Goal: Information Seeking & Learning: Learn about a topic

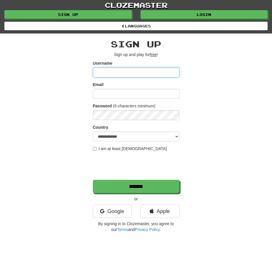
click at [109, 71] on input "Username" at bounding box center [136, 73] width 87 height 10
type input "**********"
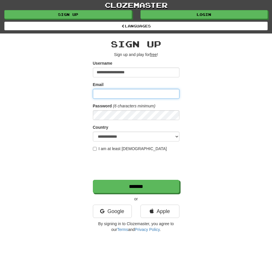
click at [120, 96] on input "Email" at bounding box center [136, 94] width 87 height 10
type input "**********"
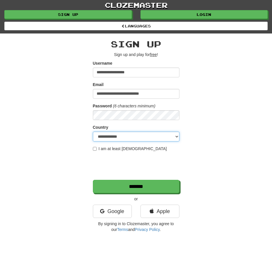
select select "**"
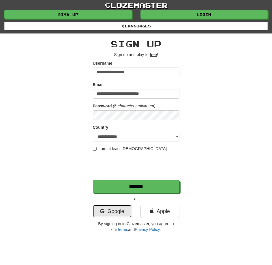
click at [107, 207] on link "Google" at bounding box center [112, 211] width 39 height 13
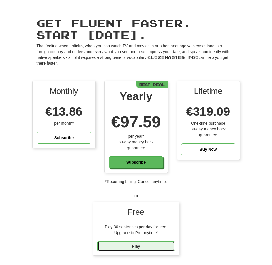
click at [133, 248] on link "Play" at bounding box center [136, 246] width 77 height 10
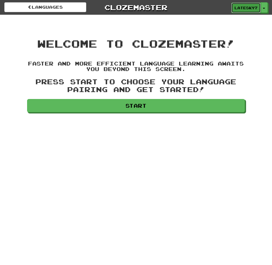
click at [251, 7] on span "LateSky7752" at bounding box center [246, 7] width 23 height 5
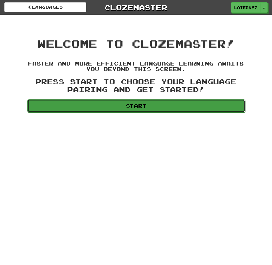
click at [138, 106] on link "Start" at bounding box center [136, 105] width 218 height 13
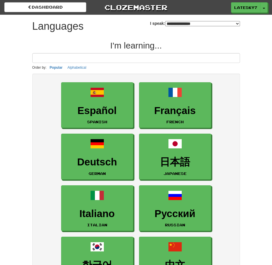
select select "*******"
click at [146, 56] on input at bounding box center [136, 58] width 208 height 10
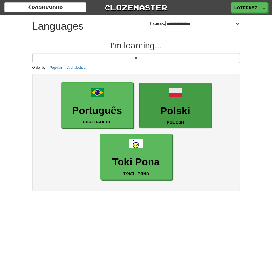
type input "**"
click at [169, 106] on h3 "Polski" at bounding box center [176, 110] width 66 height 11
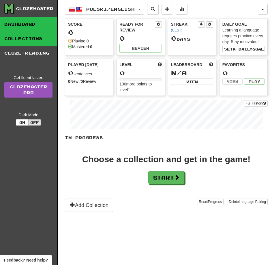
click at [29, 38] on link "Collections" at bounding box center [28, 38] width 57 height 14
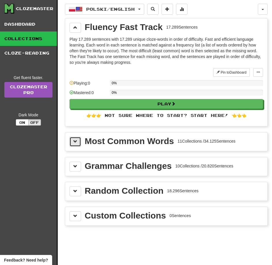
click at [72, 143] on button at bounding box center [76, 142] width 12 height 10
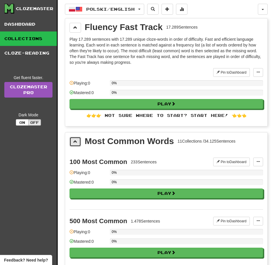
click at [74, 141] on span at bounding box center [75, 141] width 4 height 4
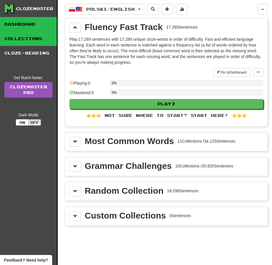
click at [30, 26] on link "Dashboard" at bounding box center [28, 24] width 57 height 14
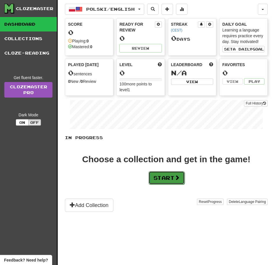
click at [174, 178] on button "Start" at bounding box center [167, 177] width 36 height 13
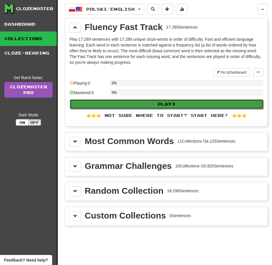
click at [148, 105] on button "Play" at bounding box center [167, 104] width 194 height 10
select select "**"
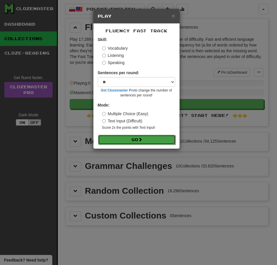
click at [138, 141] on button "Go" at bounding box center [136, 140] width 77 height 10
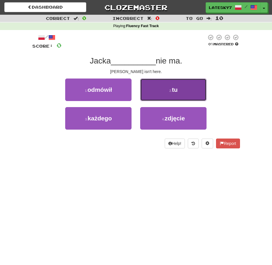
click at [179, 88] on button "2 . tu" at bounding box center [173, 90] width 66 height 23
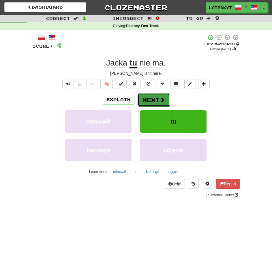
click at [149, 100] on button "Next" at bounding box center [154, 99] width 32 height 13
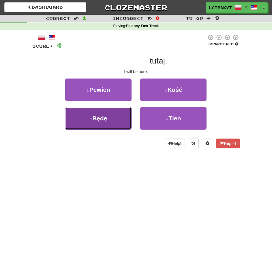
click at [116, 122] on button "3 . Będę" at bounding box center [98, 118] width 66 height 23
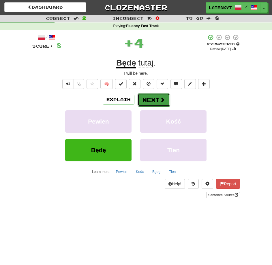
click at [157, 98] on button "Next" at bounding box center [154, 99] width 32 height 13
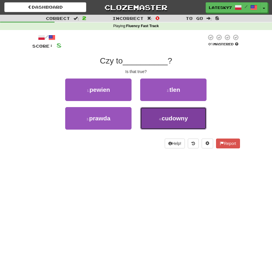
click at [158, 120] on button "4 . [GEOGRAPHIC_DATA]" at bounding box center [173, 118] width 66 height 23
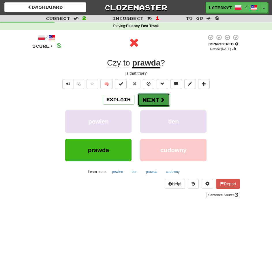
click at [155, 95] on button "Next" at bounding box center [154, 99] width 32 height 13
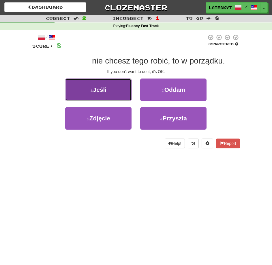
click at [109, 90] on button "1 . Jeśli" at bounding box center [98, 90] width 66 height 23
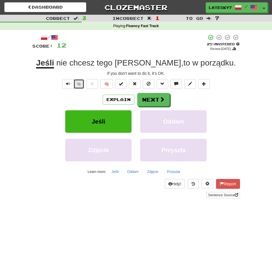
click at [81, 85] on button "½" at bounding box center [79, 84] width 11 height 10
click at [68, 83] on span "Text-to-speech controls" at bounding box center [68, 84] width 4 height 4
click at [70, 82] on button "Text-to-speech controls" at bounding box center [68, 84] width 12 height 10
click at [68, 84] on span "Text-to-speech controls" at bounding box center [68, 84] width 4 height 4
click at [160, 97] on span at bounding box center [162, 99] width 5 height 5
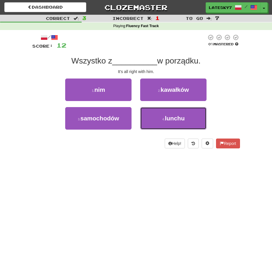
click at [179, 110] on button "4 . lunchu" at bounding box center [173, 118] width 66 height 23
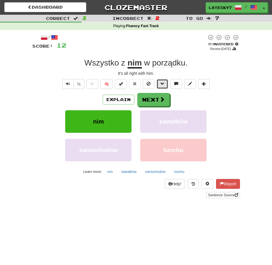
click at [164, 84] on span at bounding box center [163, 84] width 4 height 4
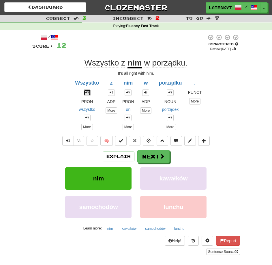
click at [88, 94] on span at bounding box center [86, 92] width 3 height 3
click at [120, 156] on button "Explain" at bounding box center [119, 157] width 32 height 10
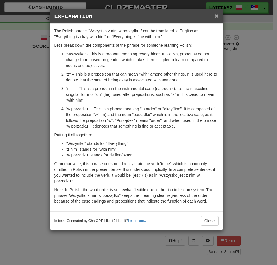
click at [216, 14] on span "×" at bounding box center [215, 15] width 3 height 7
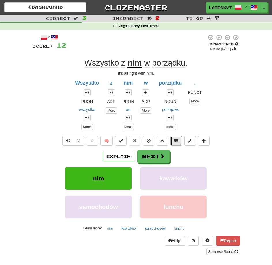
click at [177, 141] on span at bounding box center [176, 141] width 4 height 4
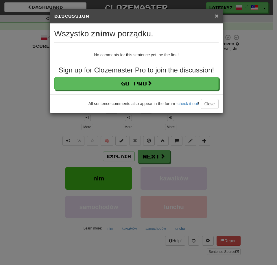
click at [217, 16] on span "×" at bounding box center [215, 15] width 3 height 7
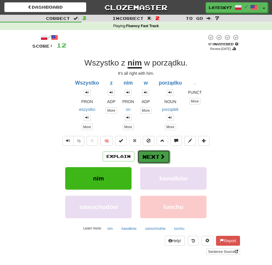
click at [151, 162] on button "Next" at bounding box center [154, 156] width 32 height 13
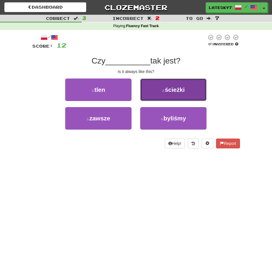
click at [170, 91] on span "ścieżki" at bounding box center [175, 89] width 20 height 7
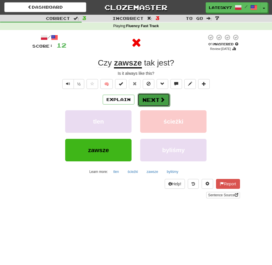
click at [151, 103] on button "Next" at bounding box center [154, 99] width 32 height 13
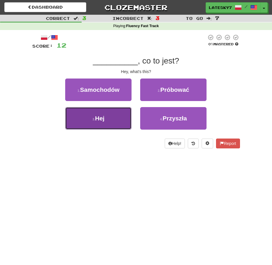
click at [114, 122] on button "3 . Hej" at bounding box center [98, 118] width 66 height 23
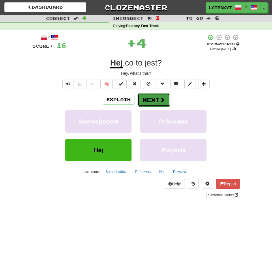
click at [152, 104] on button "Next" at bounding box center [154, 99] width 32 height 13
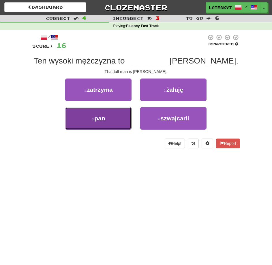
click at [109, 117] on button "3 . pan" at bounding box center [98, 118] width 66 height 23
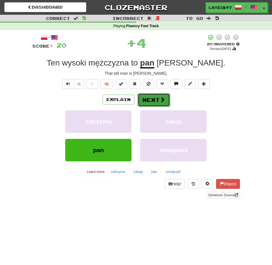
click at [156, 99] on button "Next" at bounding box center [154, 99] width 32 height 13
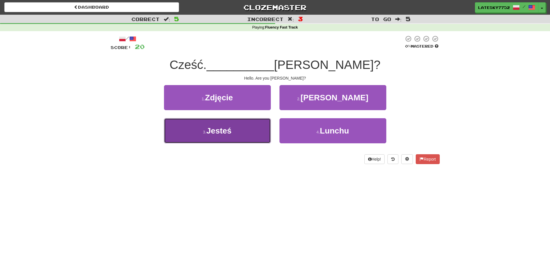
click at [238, 131] on button "3 . Jesteś" at bounding box center [217, 130] width 107 height 25
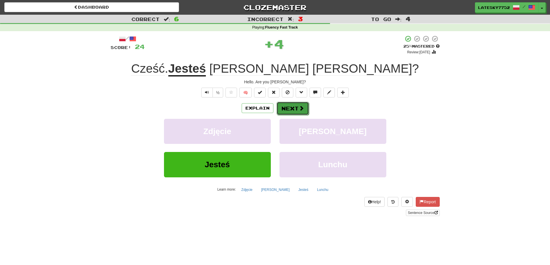
click at [272, 109] on span at bounding box center [301, 108] width 5 height 5
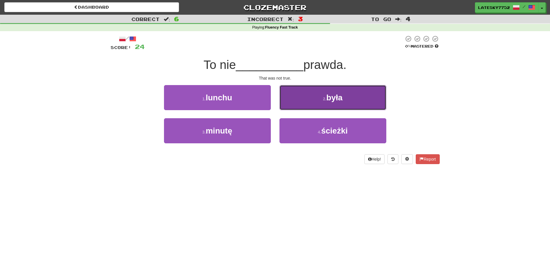
click at [272, 102] on button "2 . była" at bounding box center [332, 97] width 107 height 25
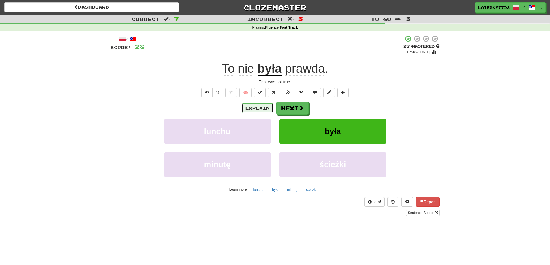
click at [267, 105] on button "Explain" at bounding box center [258, 108] width 32 height 10
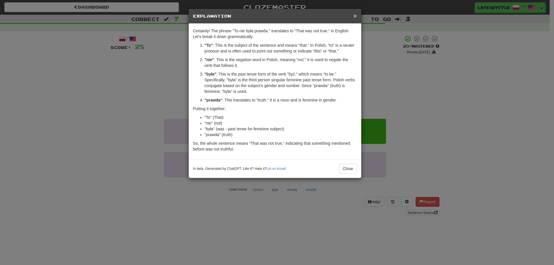
click at [272, 15] on span "×" at bounding box center [354, 15] width 3 height 7
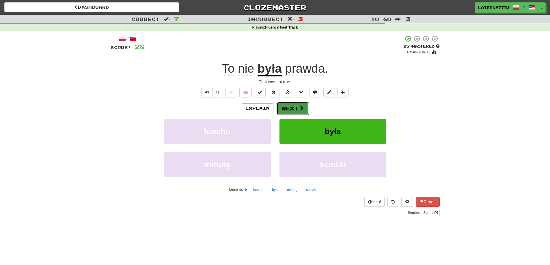
click at [272, 110] on span at bounding box center [301, 108] width 5 height 5
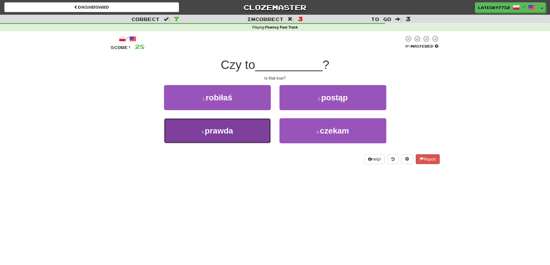
click at [253, 130] on button "3 . prawda" at bounding box center [217, 130] width 107 height 25
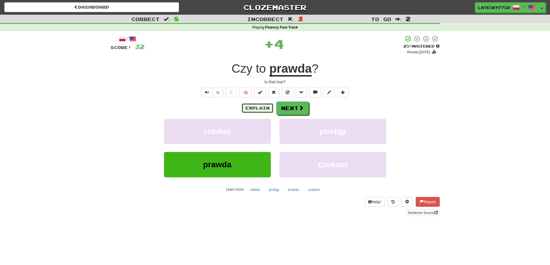
click at [261, 109] on button "Explain" at bounding box center [258, 108] width 32 height 10
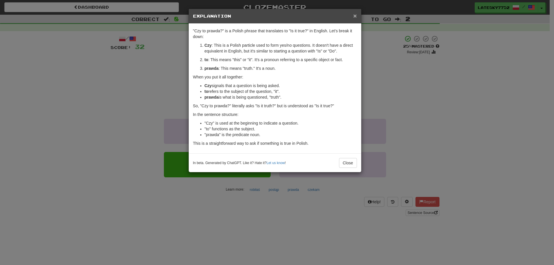
click at [272, 16] on span "×" at bounding box center [354, 15] width 3 height 7
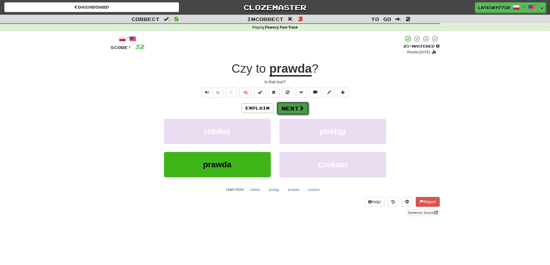
click at [272, 104] on button "Next" at bounding box center [293, 108] width 32 height 13
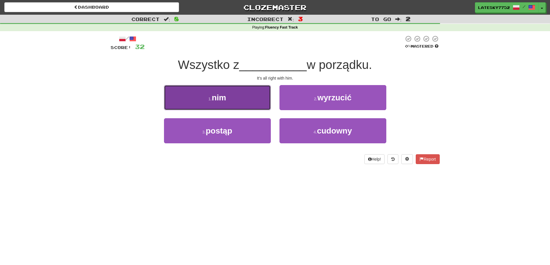
click at [245, 104] on button "1 . nim" at bounding box center [217, 97] width 107 height 25
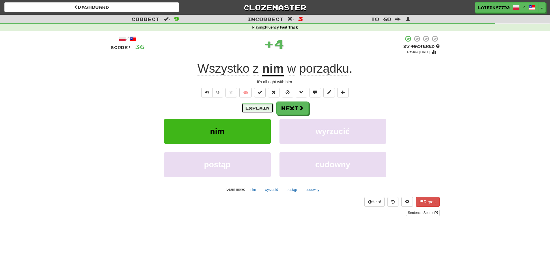
click at [257, 109] on button "Explain" at bounding box center [258, 108] width 32 height 10
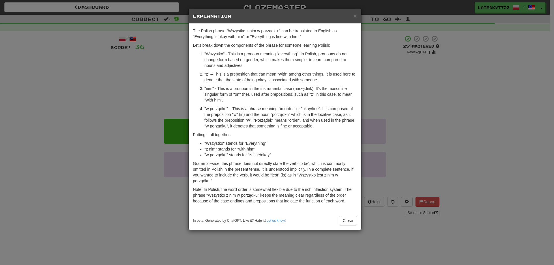
click at [272, 227] on div "In beta. Generated by ChatGPT. Like it? Hate it? Let us know ! Close" at bounding box center [275, 220] width 173 height 19
click at [272, 218] on button "Close" at bounding box center [348, 221] width 18 height 10
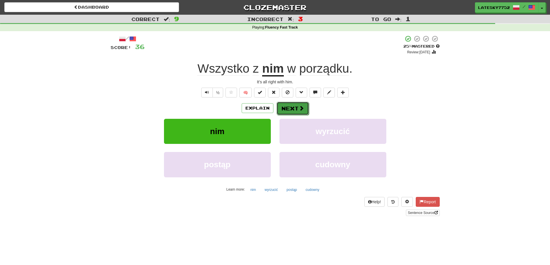
click at [272, 106] on span at bounding box center [301, 108] width 5 height 5
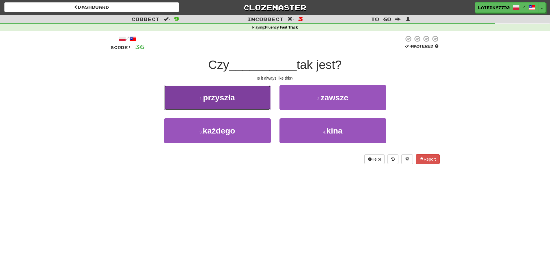
click at [238, 95] on button "1 . przyszła" at bounding box center [217, 97] width 107 height 25
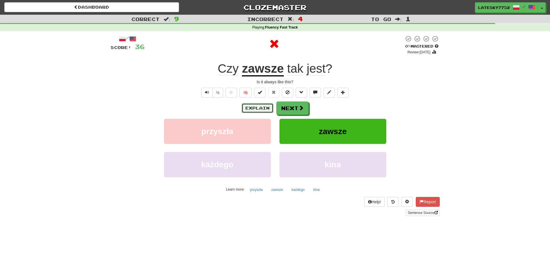
click at [257, 111] on button "Explain" at bounding box center [258, 108] width 32 height 10
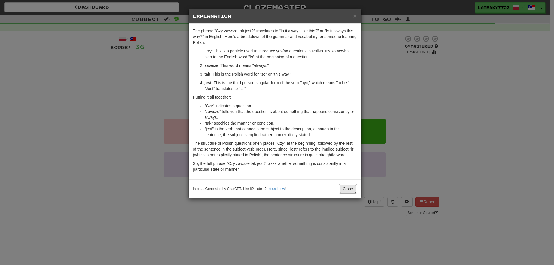
click at [272, 185] on button "Close" at bounding box center [348, 189] width 18 height 10
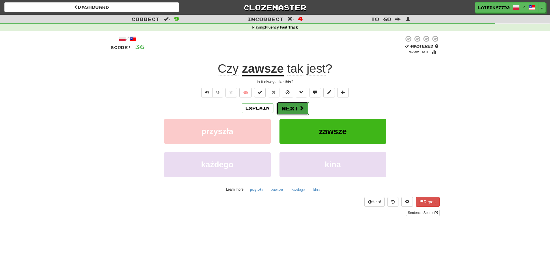
click at [272, 105] on button "Next" at bounding box center [293, 108] width 32 height 13
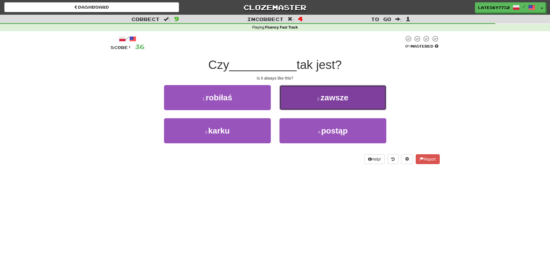
click at [272, 97] on span "zawsze" at bounding box center [334, 97] width 28 height 9
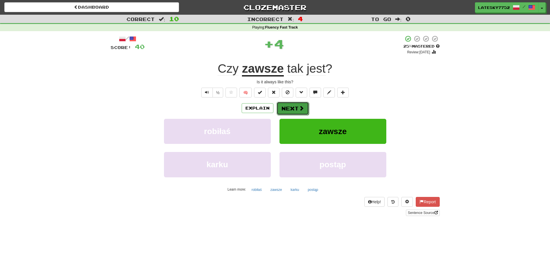
click at [272, 106] on button "Next" at bounding box center [293, 108] width 32 height 13
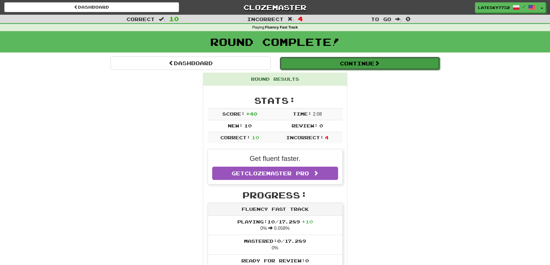
click at [272, 62] on button "Continue" at bounding box center [360, 63] width 160 height 13
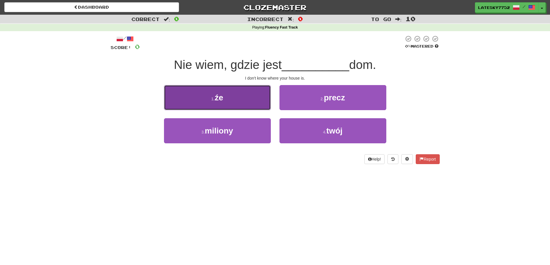
click at [213, 100] on small "1 ." at bounding box center [212, 99] width 3 height 5
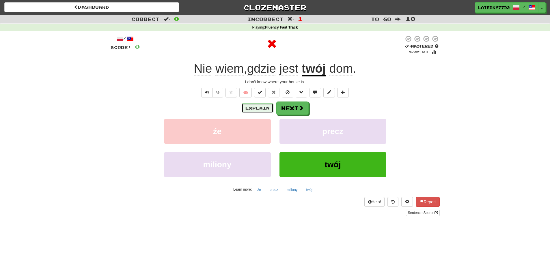
click at [258, 111] on button "Explain" at bounding box center [258, 108] width 32 height 10
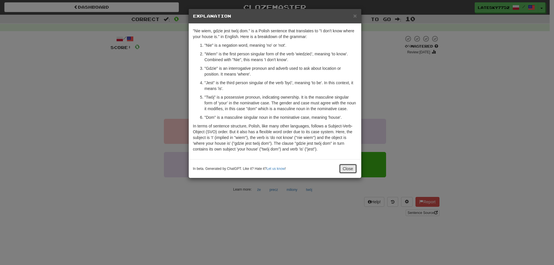
click at [272, 170] on button "Close" at bounding box center [348, 169] width 18 height 10
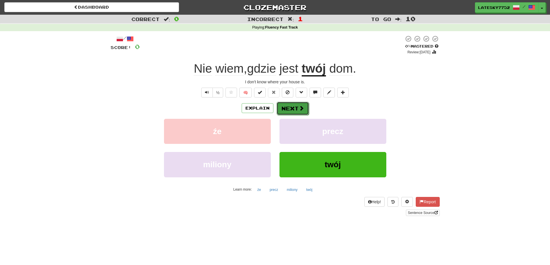
click at [272, 108] on button "Next" at bounding box center [293, 108] width 32 height 13
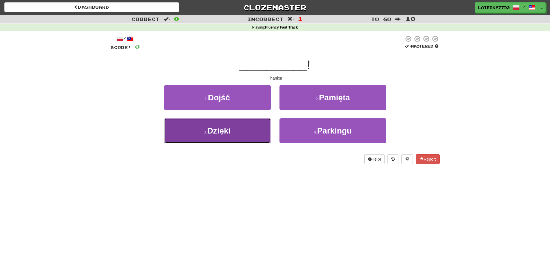
click at [243, 138] on button "3 . Dzięki" at bounding box center [217, 130] width 107 height 25
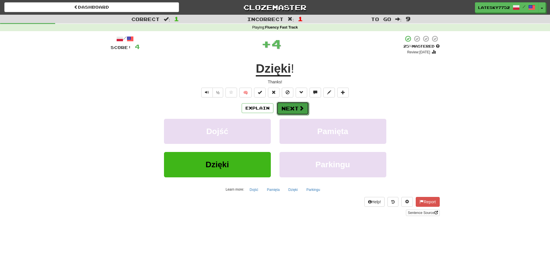
click at [272, 111] on button "Next" at bounding box center [293, 108] width 32 height 13
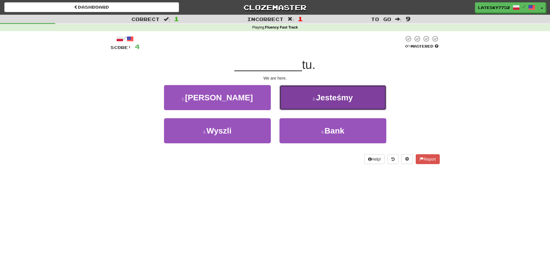
click at [272, 97] on button "2 . Jesteśmy" at bounding box center [332, 97] width 107 height 25
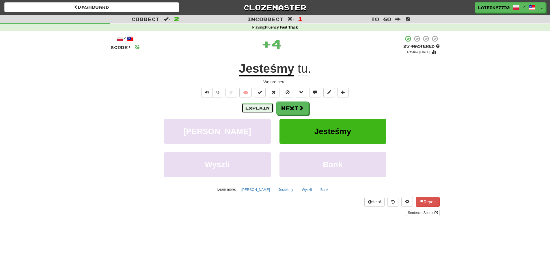
click at [261, 111] on button "Explain" at bounding box center [258, 108] width 32 height 10
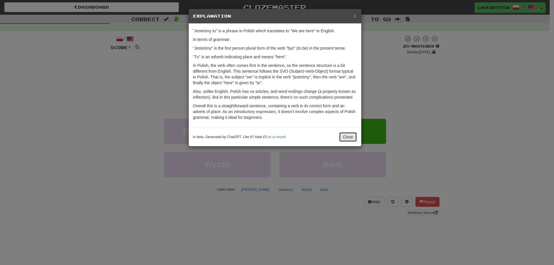
click at [272, 136] on button "Close" at bounding box center [348, 137] width 18 height 10
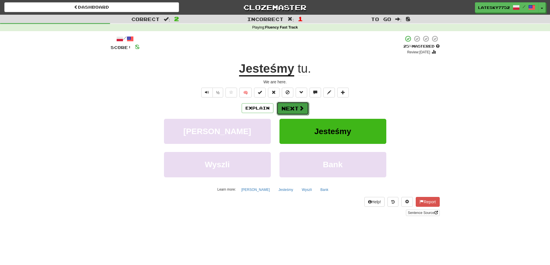
click at [272, 107] on button "Next" at bounding box center [293, 108] width 32 height 13
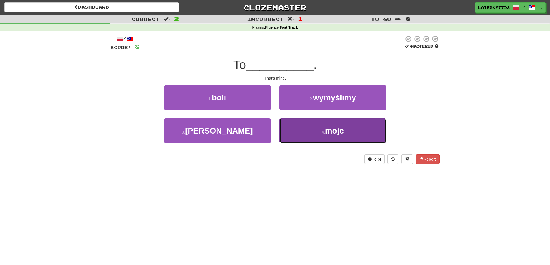
click at [272, 123] on button "4 . moje" at bounding box center [332, 130] width 107 height 25
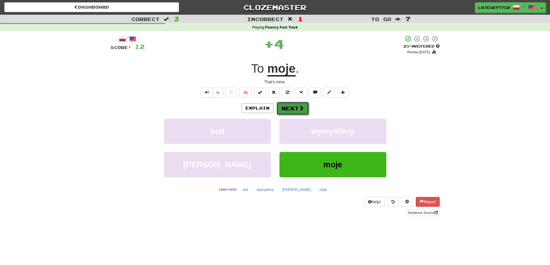
click at [272, 108] on button "Next" at bounding box center [293, 108] width 32 height 13
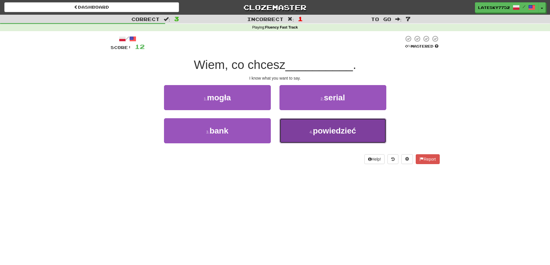
click at [272, 130] on button "4 . powiedzieć" at bounding box center [332, 130] width 107 height 25
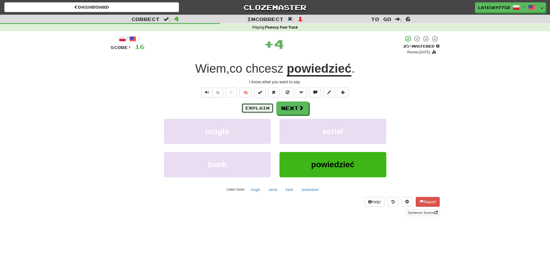
click at [256, 109] on button "Explain" at bounding box center [258, 108] width 32 height 10
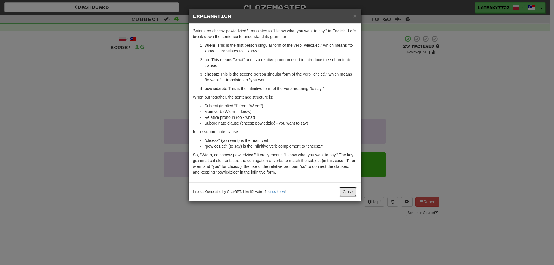
click at [272, 188] on button "Close" at bounding box center [348, 192] width 18 height 10
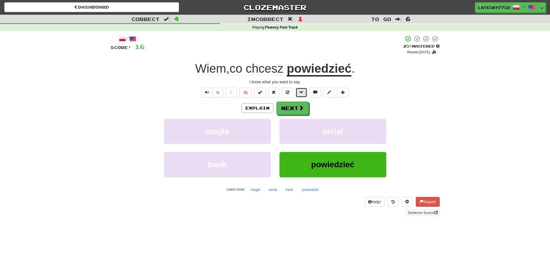
click at [272, 91] on span at bounding box center [301, 92] width 4 height 4
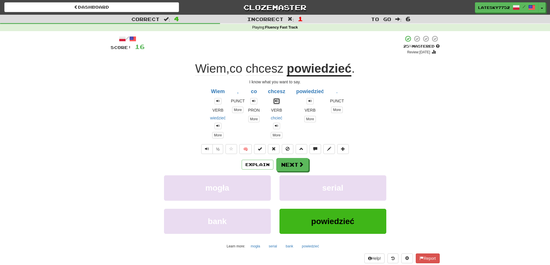
click at [272, 99] on button at bounding box center [276, 101] width 7 height 6
click at [272, 171] on button "Next" at bounding box center [293, 164] width 32 height 13
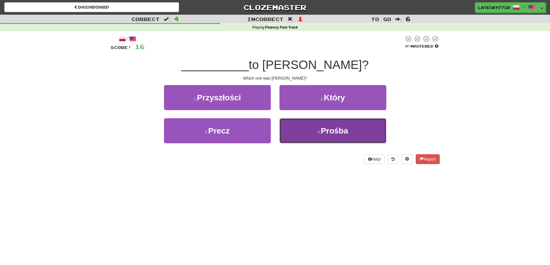
click at [272, 130] on small "4 ." at bounding box center [318, 132] width 3 height 5
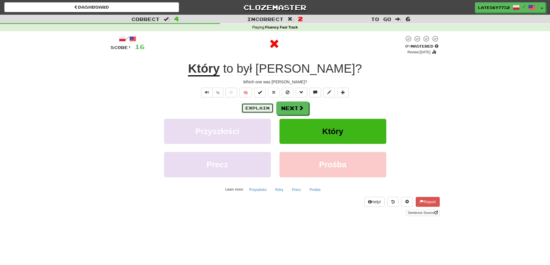
click at [259, 109] on button "Explain" at bounding box center [258, 108] width 32 height 10
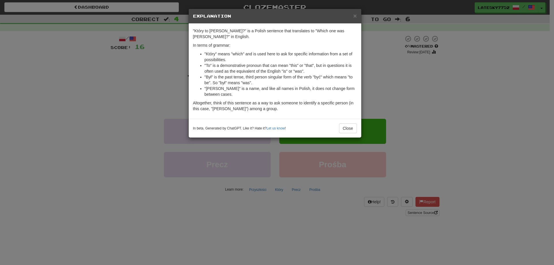
click at [272, 13] on h5 "Explanation" at bounding box center [275, 16] width 164 height 6
click at [272, 13] on span "×" at bounding box center [354, 15] width 3 height 7
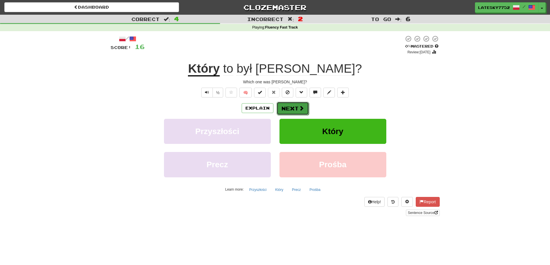
click at [272, 110] on span at bounding box center [301, 108] width 5 height 5
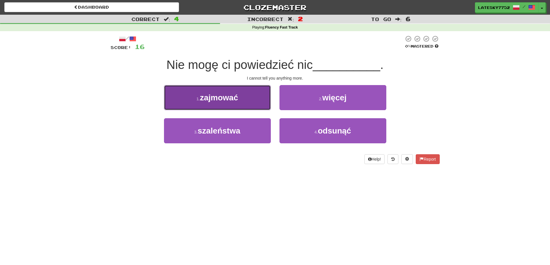
click at [254, 100] on button "1 . zajmować" at bounding box center [217, 97] width 107 height 25
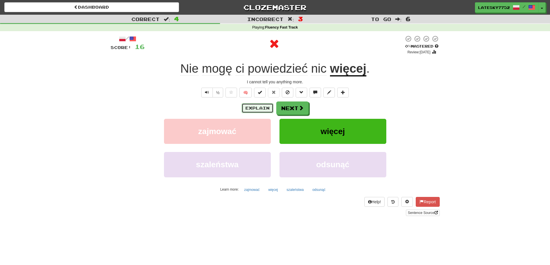
click at [266, 111] on button "Explain" at bounding box center [258, 108] width 32 height 10
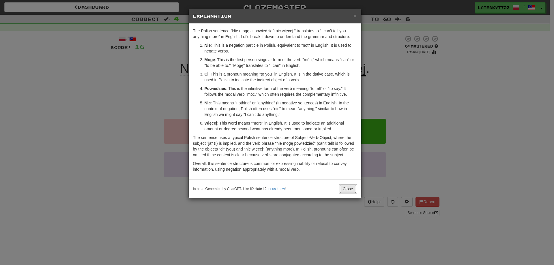
click at [272, 190] on button "Close" at bounding box center [348, 189] width 18 height 10
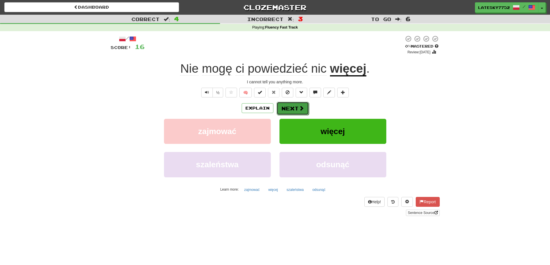
click at [272, 112] on button "Next" at bounding box center [293, 108] width 32 height 13
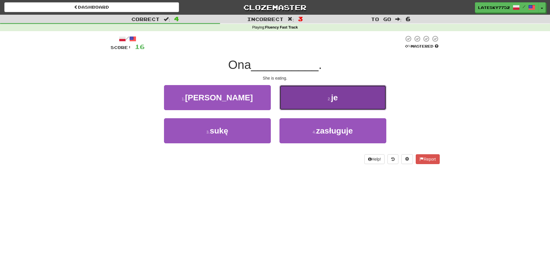
click at [272, 95] on button "2 . je" at bounding box center [332, 97] width 107 height 25
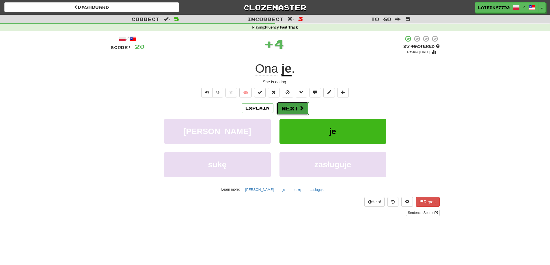
click at [272, 113] on button "Next" at bounding box center [293, 108] width 32 height 13
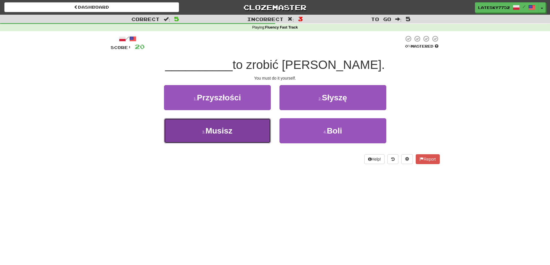
click at [228, 132] on span "Musisz" at bounding box center [219, 130] width 27 height 9
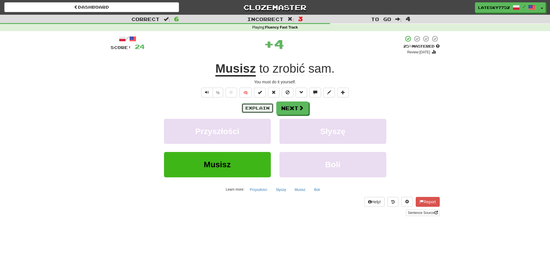
click at [253, 106] on button "Explain" at bounding box center [258, 108] width 32 height 10
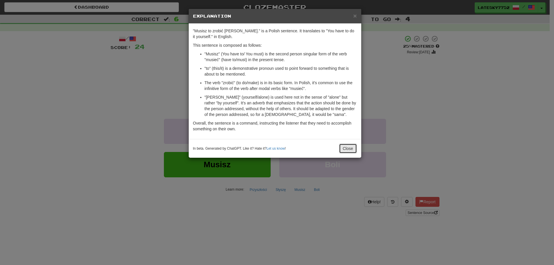
click at [272, 151] on button "Close" at bounding box center [348, 149] width 18 height 10
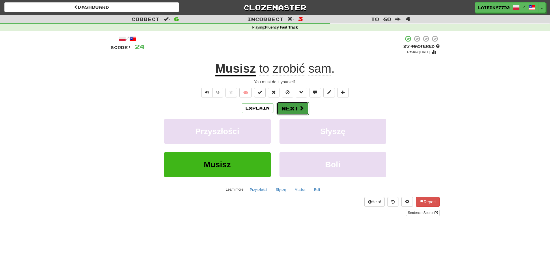
click at [272, 106] on span at bounding box center [301, 108] width 5 height 5
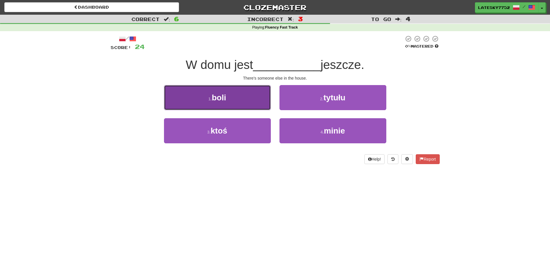
click at [229, 100] on button "1 . boli" at bounding box center [217, 97] width 107 height 25
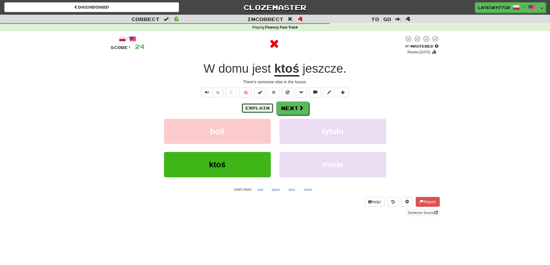
click at [263, 107] on button "Explain" at bounding box center [258, 108] width 32 height 10
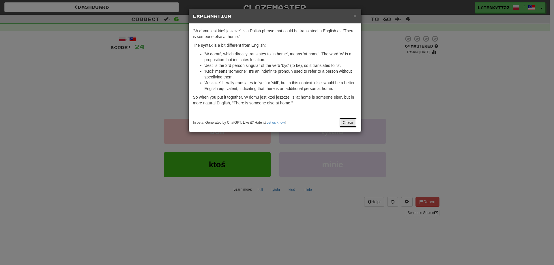
click at [272, 119] on button "Close" at bounding box center [348, 123] width 18 height 10
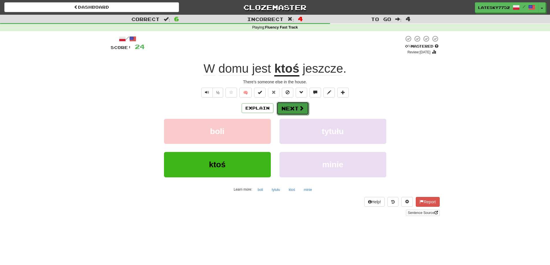
click at [272, 108] on button "Next" at bounding box center [293, 108] width 32 height 13
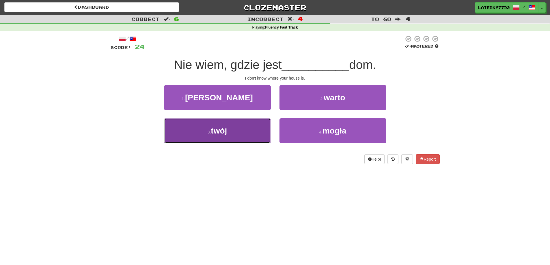
click at [246, 133] on button "3 . twój" at bounding box center [217, 130] width 107 height 25
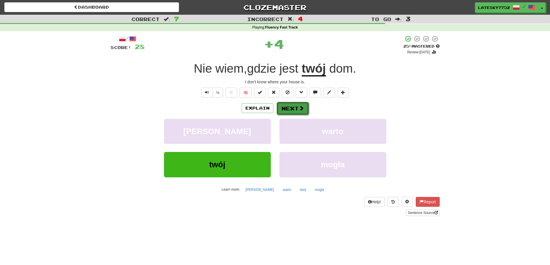
click at [272, 110] on span at bounding box center [301, 108] width 5 height 5
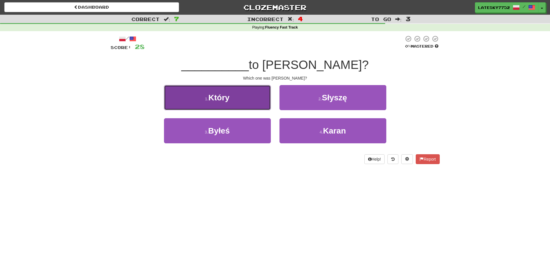
click at [246, 98] on button "1 . Który" at bounding box center [217, 97] width 107 height 25
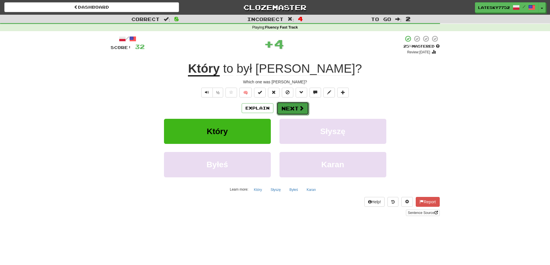
click at [272, 109] on span at bounding box center [301, 108] width 5 height 5
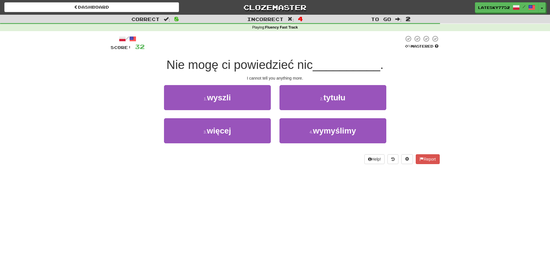
click at [272, 151] on div "Correct : 8 Incorrect : 4 To go : 2 Playing : Fluency Fast Track / Score: 32 0 …" at bounding box center [275, 94] width 550 height 158
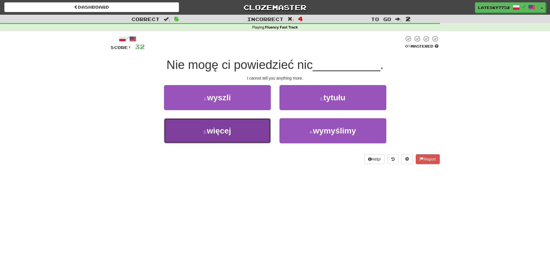
click at [217, 131] on span "więcej" at bounding box center [219, 130] width 24 height 9
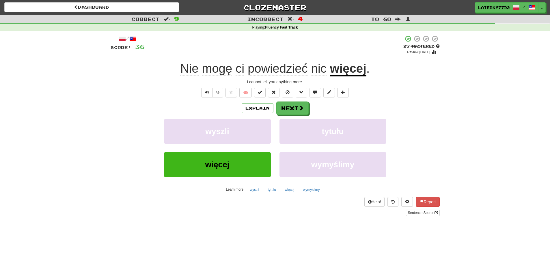
click at [272, 71] on u "więcej" at bounding box center [348, 69] width 36 height 15
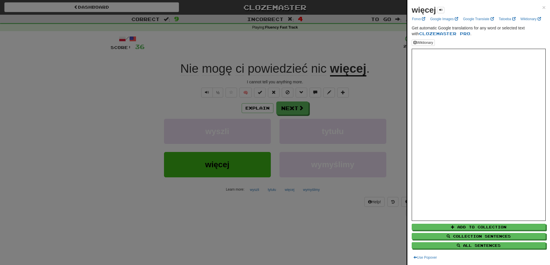
click at [272, 96] on div at bounding box center [275, 132] width 550 height 265
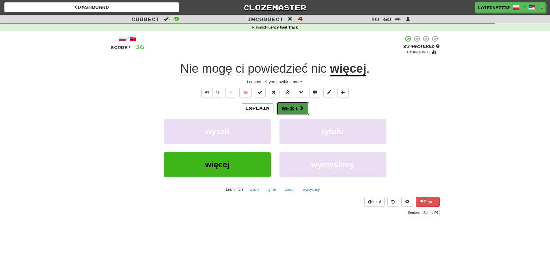
click at [272, 108] on button "Next" at bounding box center [293, 108] width 32 height 13
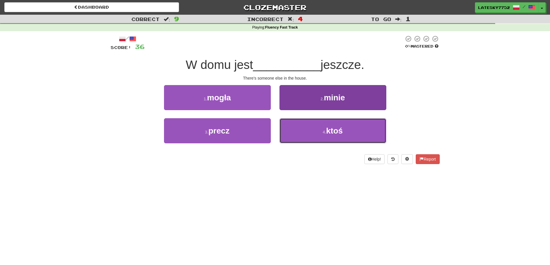
click at [272, 139] on button "4 . ktoś" at bounding box center [332, 130] width 107 height 25
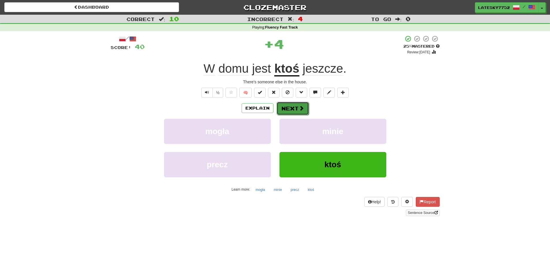
click at [272, 106] on button "Next" at bounding box center [293, 108] width 32 height 13
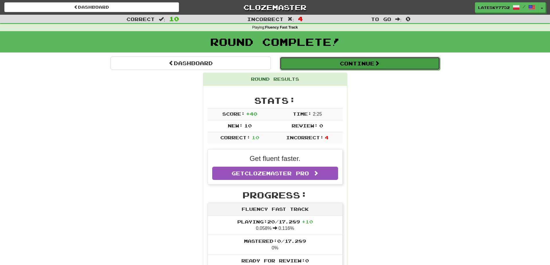
click at [272, 59] on button "Continue" at bounding box center [360, 63] width 160 height 13
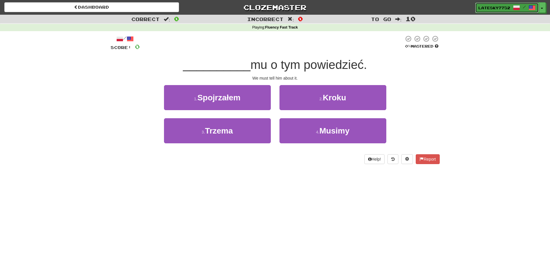
click at [272, 5] on link "LateSky7752 /" at bounding box center [507, 8] width 64 height 10
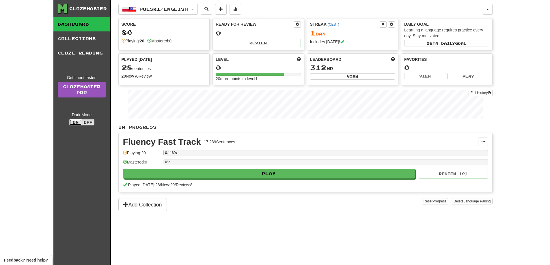
click at [76, 120] on button "On" at bounding box center [75, 122] width 13 height 6
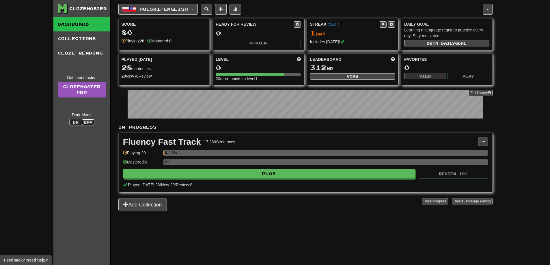
click at [89, 124] on button "Off" at bounding box center [88, 122] width 13 height 6
